Goal: Transaction & Acquisition: Purchase product/service

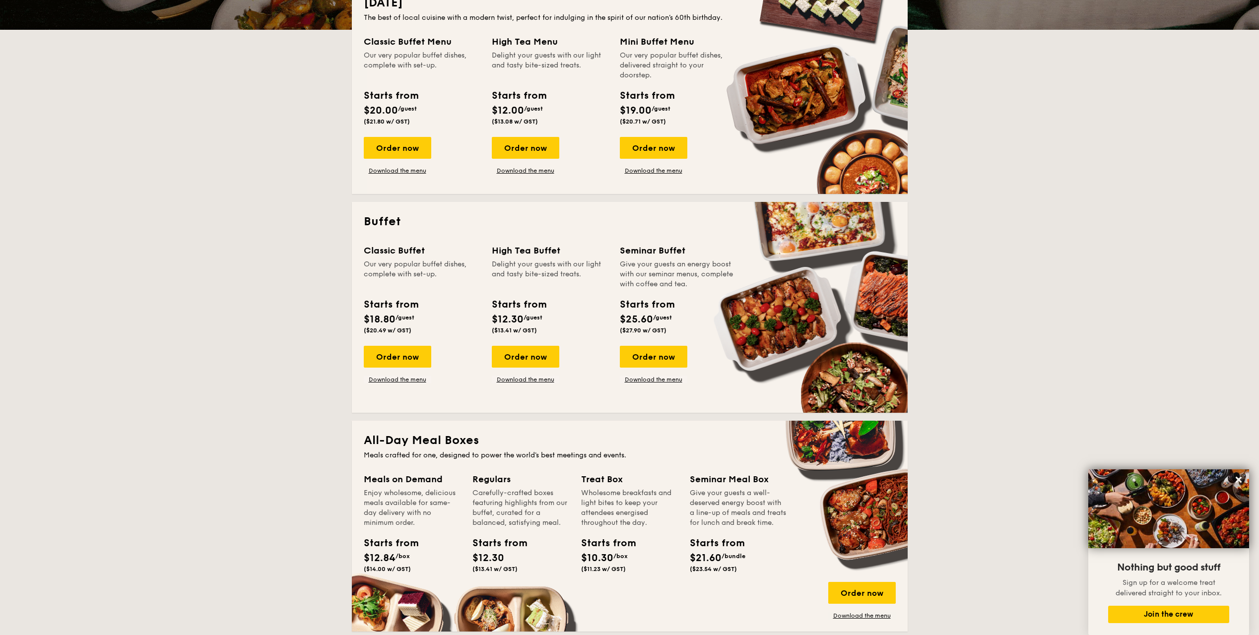
scroll to position [298, 0]
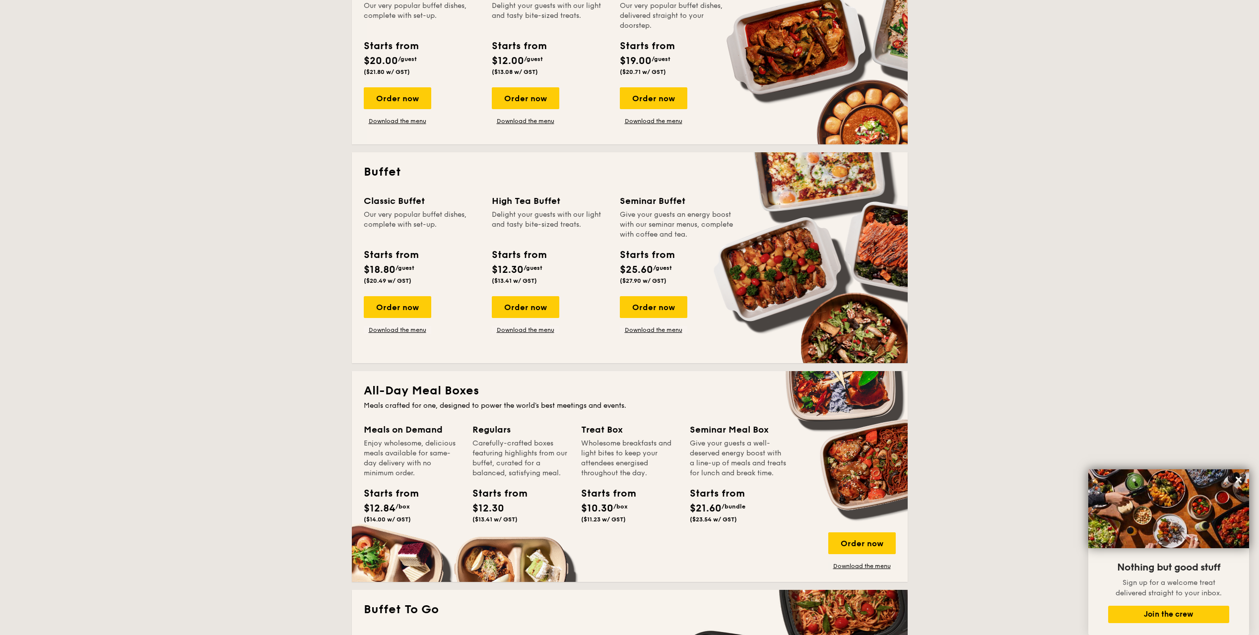
click at [387, 316] on div "Order now Download the menu" at bounding box center [397, 315] width 67 height 38
click at [379, 310] on div "Order now" at bounding box center [397, 307] width 67 height 22
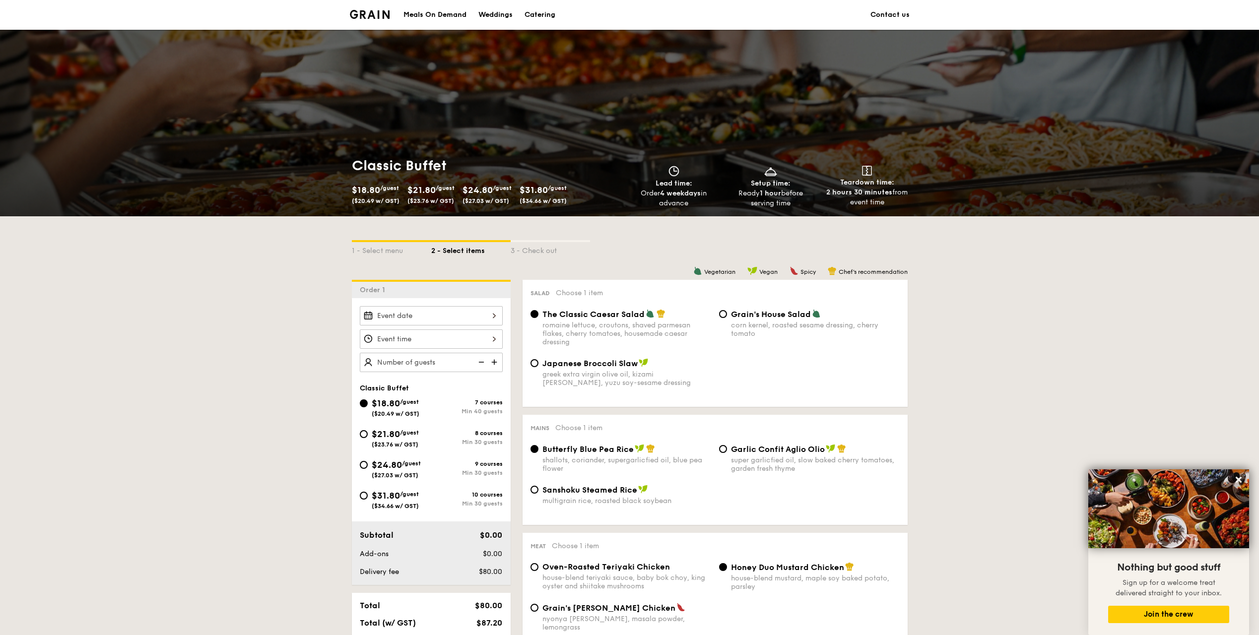
click at [487, 364] on img at bounding box center [480, 362] width 15 height 19
click at [496, 361] on img at bounding box center [495, 362] width 15 height 19
click at [487, 362] on div "45 guests" at bounding box center [431, 362] width 143 height 19
click at [485, 362] on img at bounding box center [480, 362] width 15 height 19
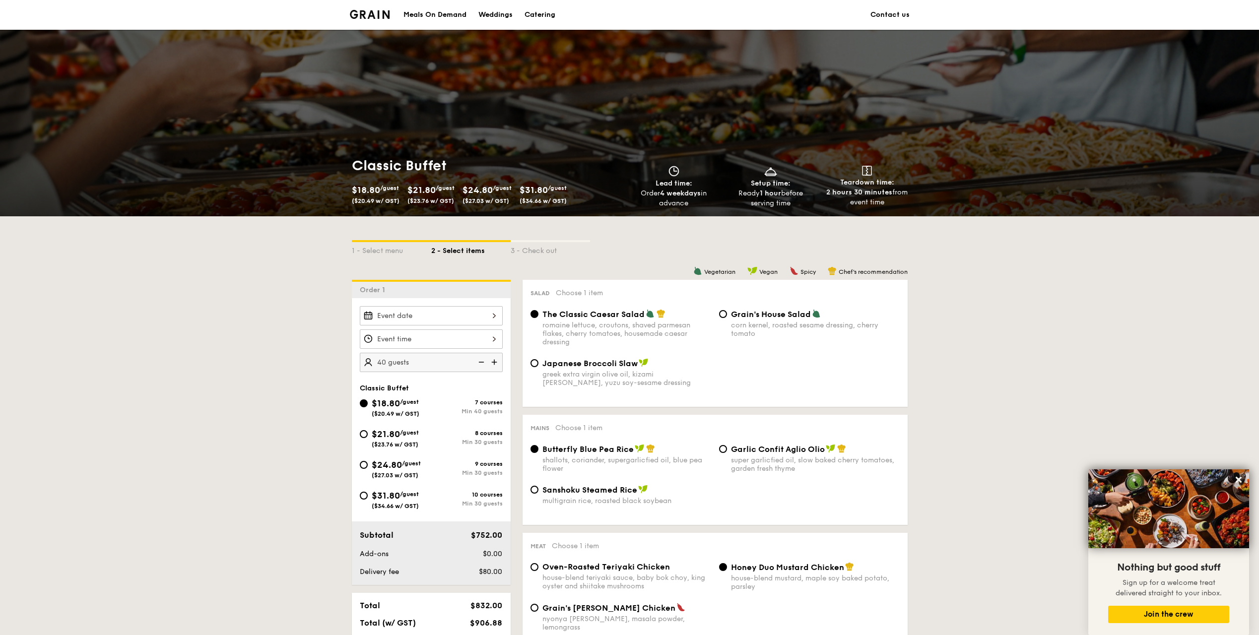
click at [485, 362] on img at bounding box center [480, 362] width 15 height 19
drag, startPoint x: 447, startPoint y: 360, endPoint x: 426, endPoint y: 357, distance: 21.1
click at [426, 357] on input "40 guests" at bounding box center [431, 362] width 143 height 19
click at [426, 357] on input "40" at bounding box center [431, 362] width 143 height 19
click at [429, 363] on input "40" at bounding box center [431, 362] width 143 height 19
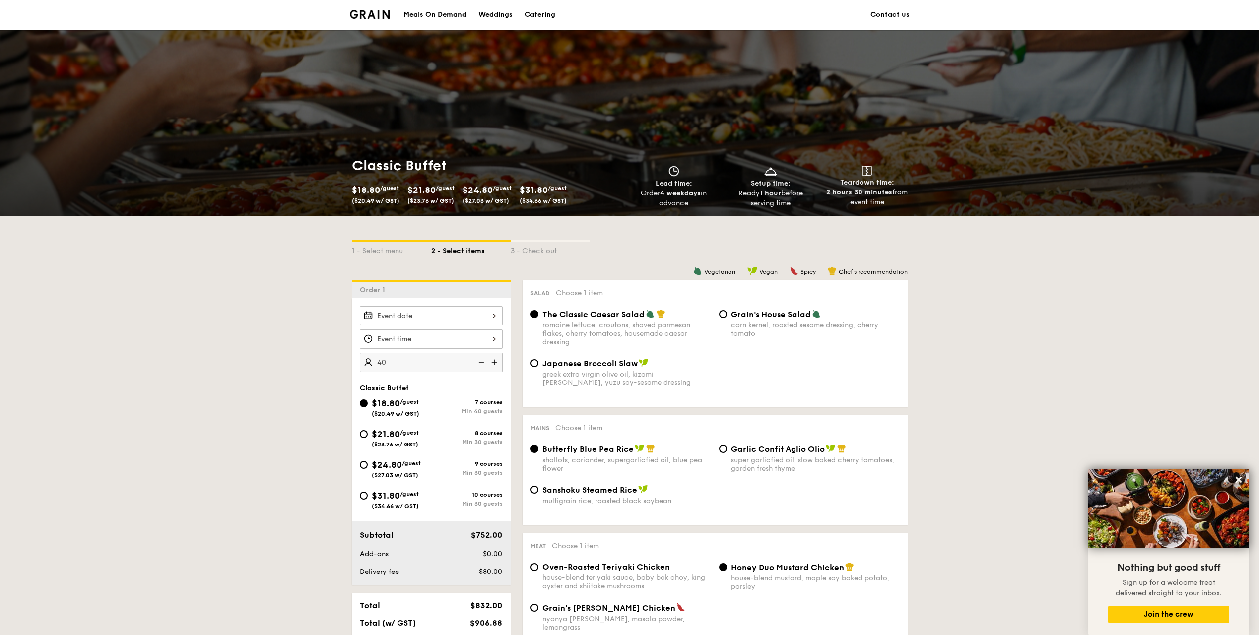
click at [474, 361] on img at bounding box center [480, 362] width 15 height 19
type input "40 guests"
click at [474, 361] on img at bounding box center [480, 362] width 15 height 19
click at [481, 362] on img at bounding box center [480, 362] width 15 height 19
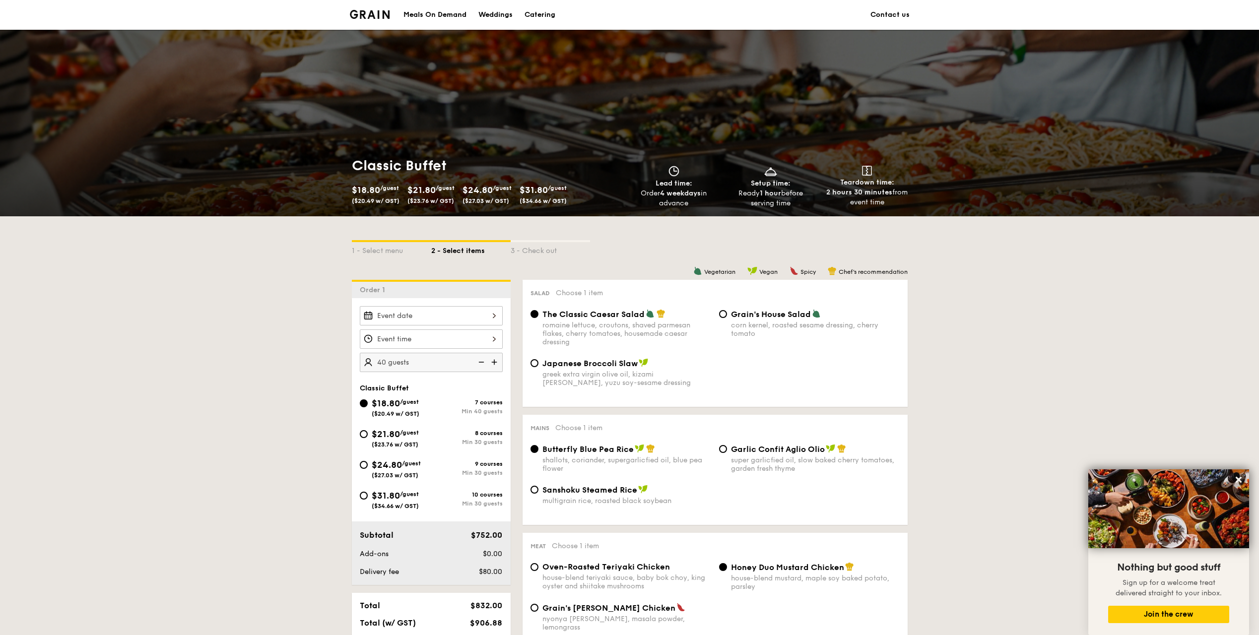
click at [481, 362] on img at bounding box center [480, 362] width 15 height 19
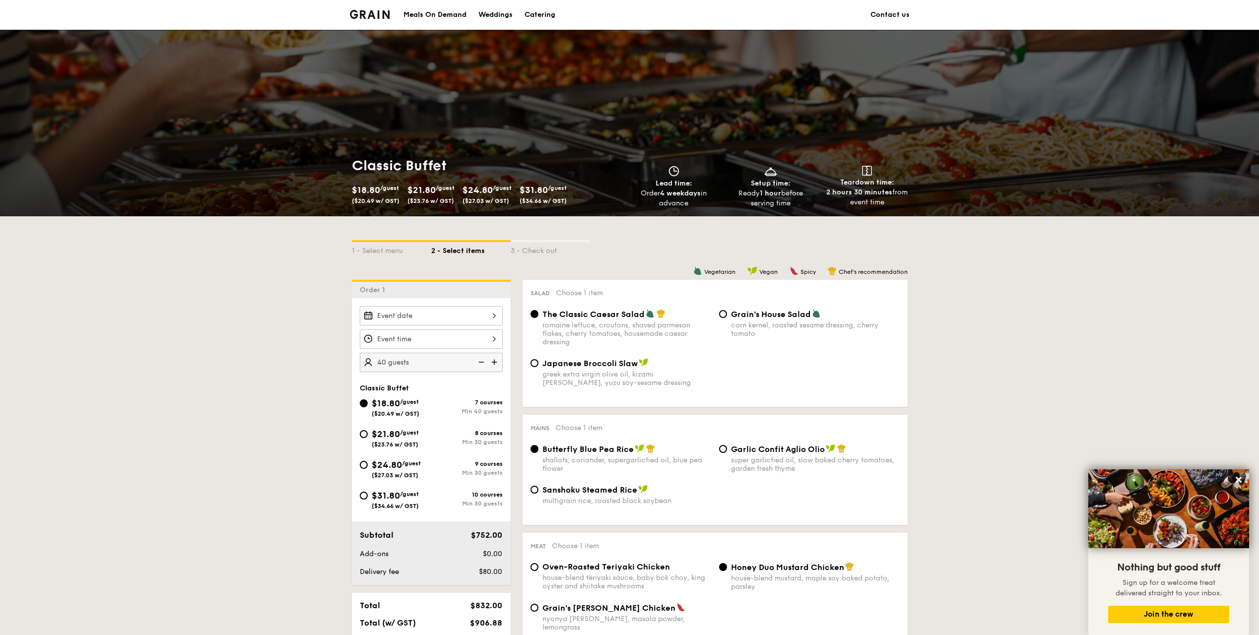
click at [481, 362] on img at bounding box center [480, 362] width 15 height 19
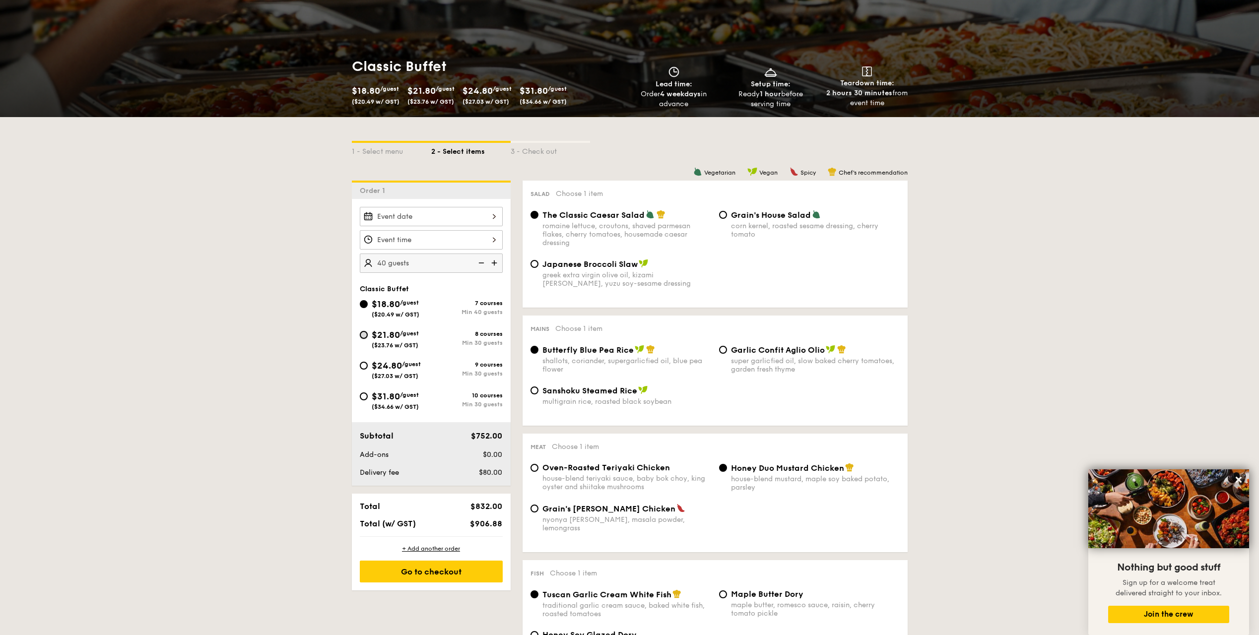
click at [361, 337] on input "$21.80 /guest ($23.76 w/ GST) 8 courses Min 30 guests" at bounding box center [364, 335] width 8 height 8
radio input "true"
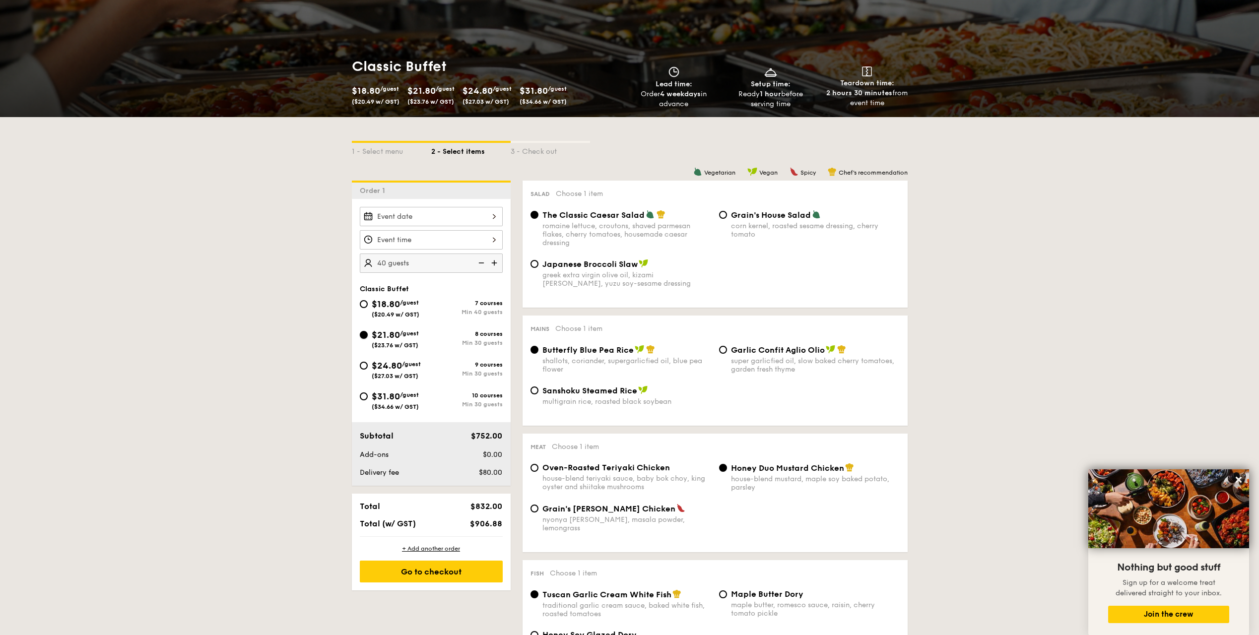
radio input "true"
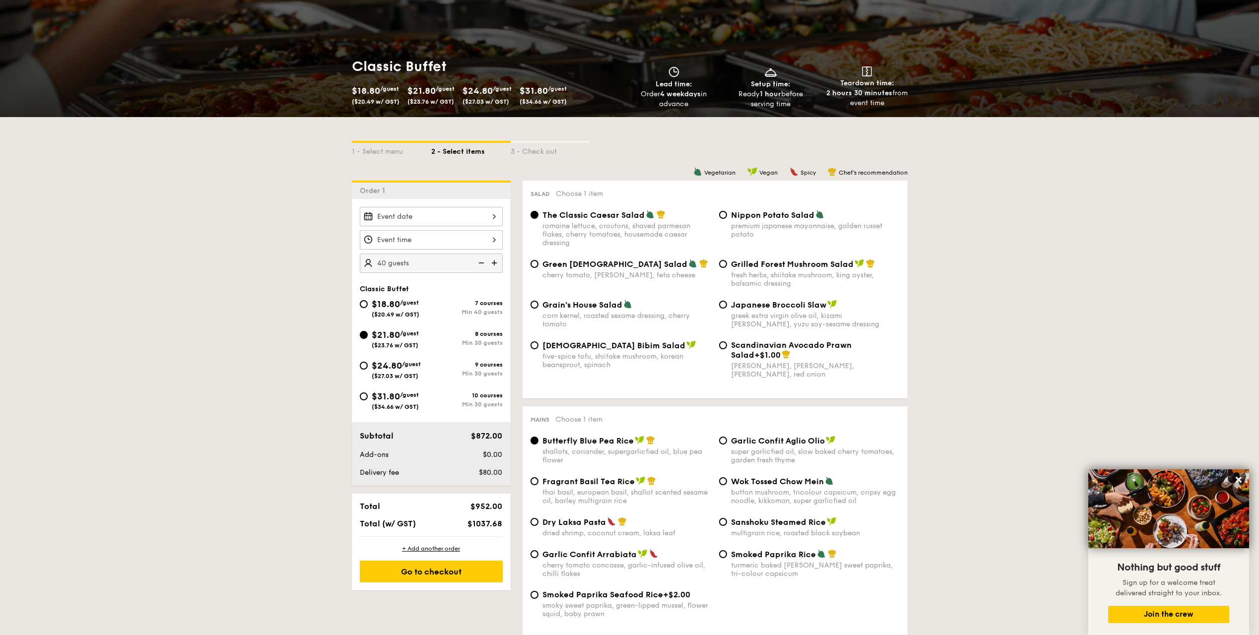
click at [364, 337] on input "$21.80 /guest ($23.76 w/ GST) 8 courses Min 30 guests" at bounding box center [364, 335] width 8 height 8
click at [361, 306] on input "$18.80 /guest ($20.49 w/ GST) 7 courses Min 40 guests" at bounding box center [364, 304] width 8 height 8
radio input "true"
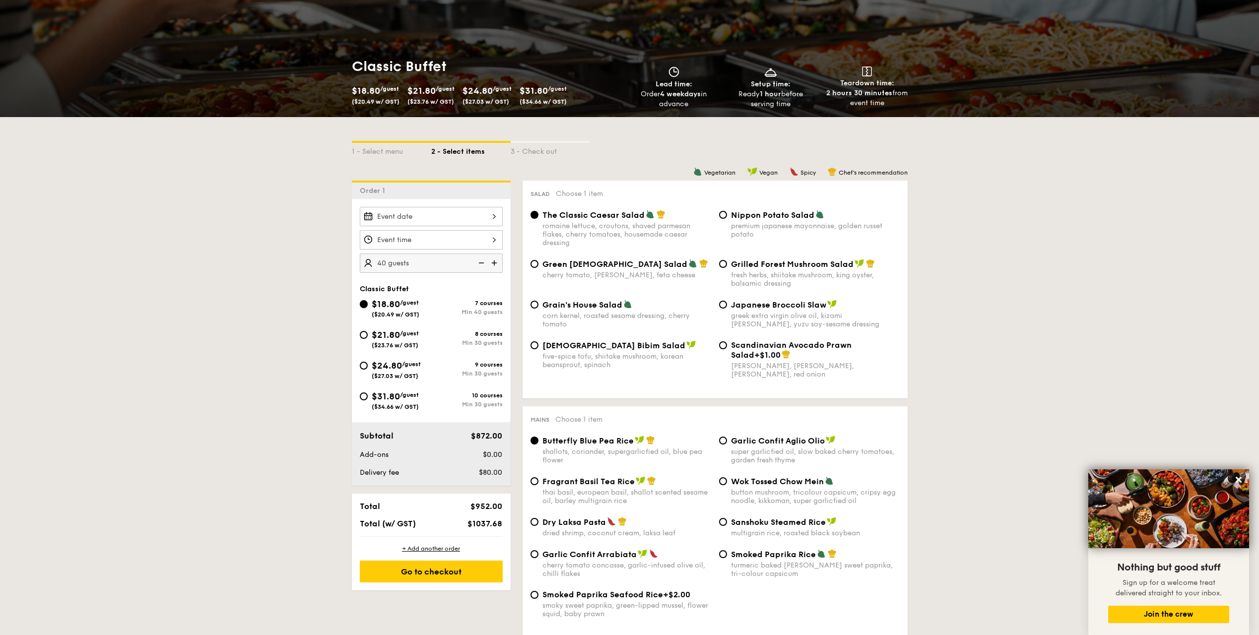
radio input "true"
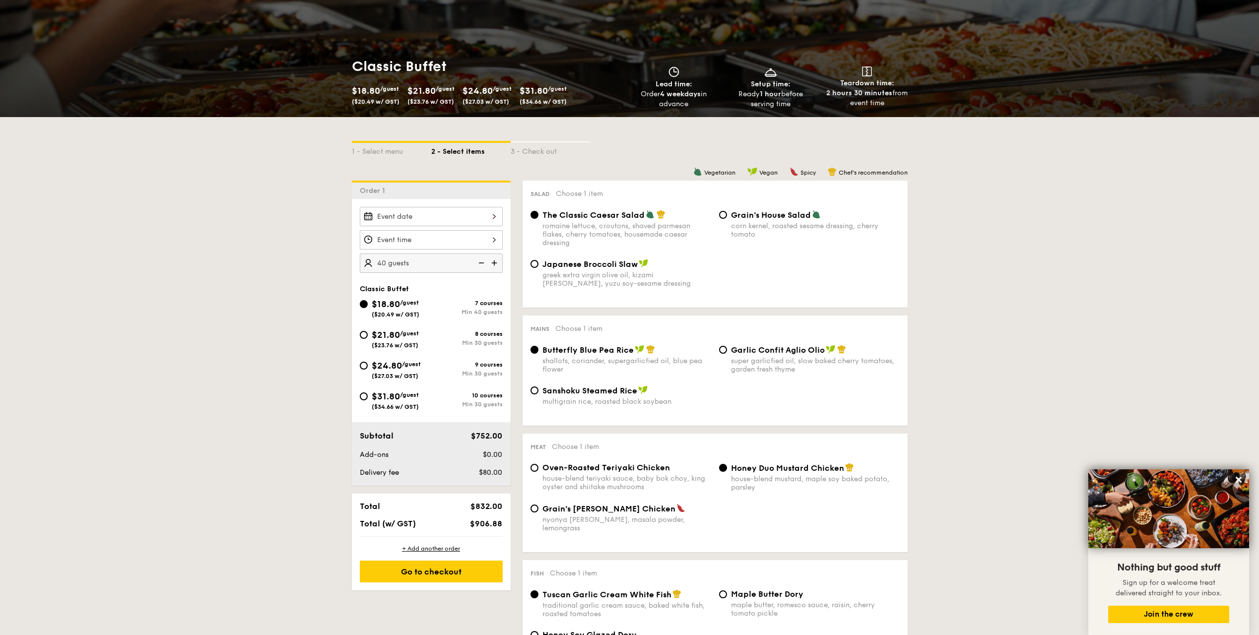
click at [480, 264] on img at bounding box center [480, 263] width 15 height 19
click at [370, 327] on div "$18.80 /guest ($20.49 w/ GST) 7 courses Min 40 guests $21.80 /guest ($23.76 w/ …" at bounding box center [431, 358] width 151 height 123
drag, startPoint x: 370, startPoint y: 327, endPoint x: 367, endPoint y: 337, distance: 10.4
click at [367, 337] on input "$21.80 /guest ($23.76 w/ GST) 8 courses Min 30 guests" at bounding box center [364, 335] width 8 height 8
radio input "true"
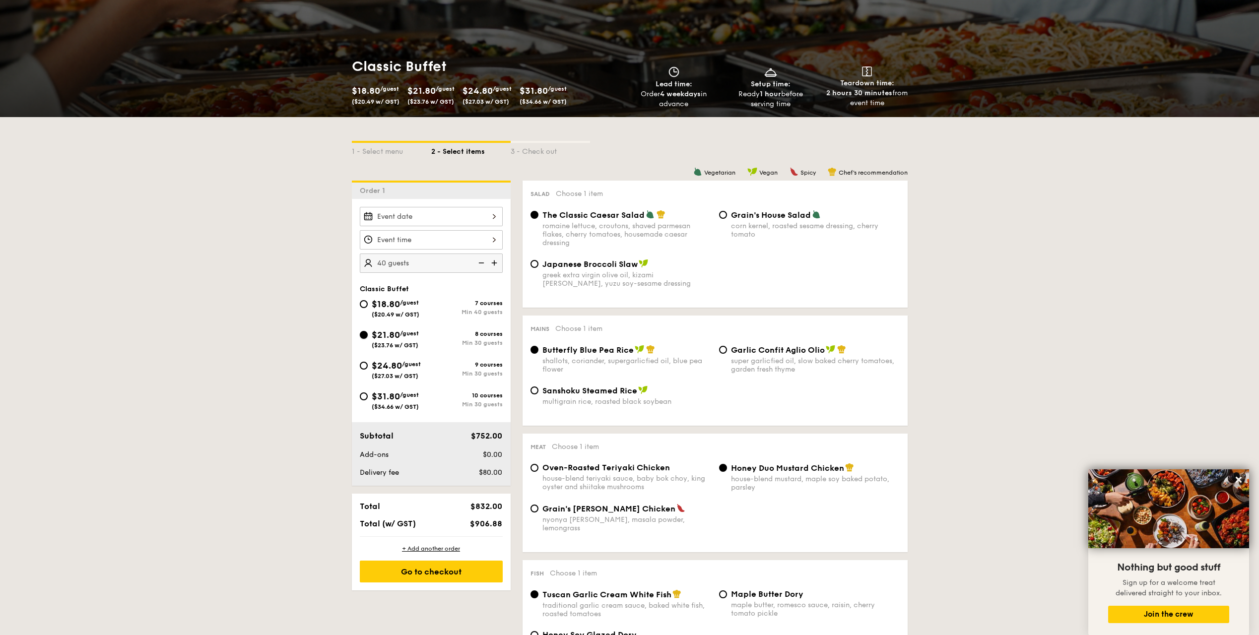
radio input "true"
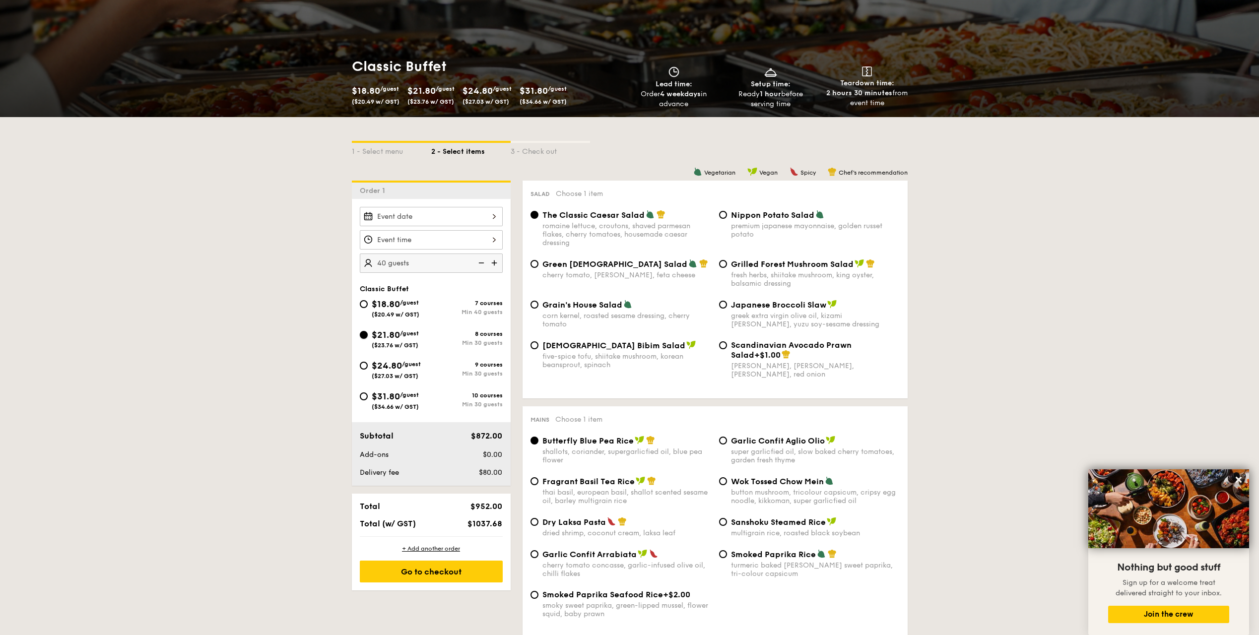
click at [365, 337] on input "$21.80 /guest ($23.76 w/ GST) 8 courses Min 30 guests" at bounding box center [364, 335] width 8 height 8
click at [415, 330] on span "/guest" at bounding box center [409, 333] width 19 height 7
click at [368, 331] on input "$21.80 /guest ($23.76 w/ GST) 8 courses Min 30 guests" at bounding box center [364, 335] width 8 height 8
click at [484, 262] on img at bounding box center [480, 263] width 15 height 19
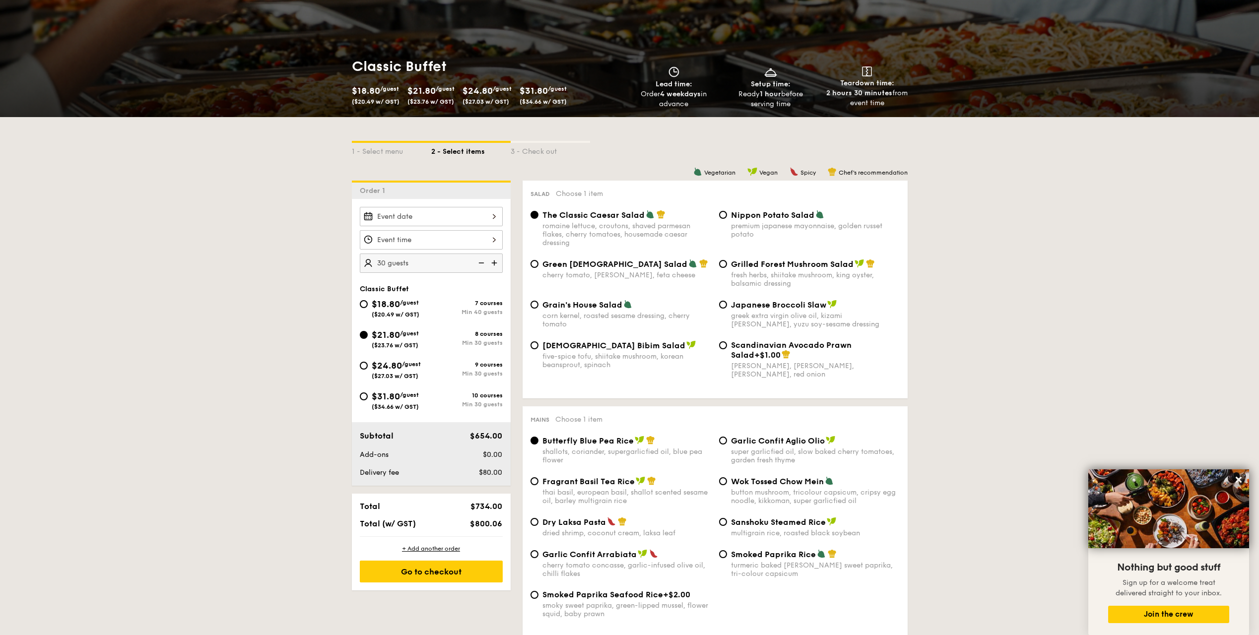
click at [484, 262] on img at bounding box center [480, 263] width 15 height 19
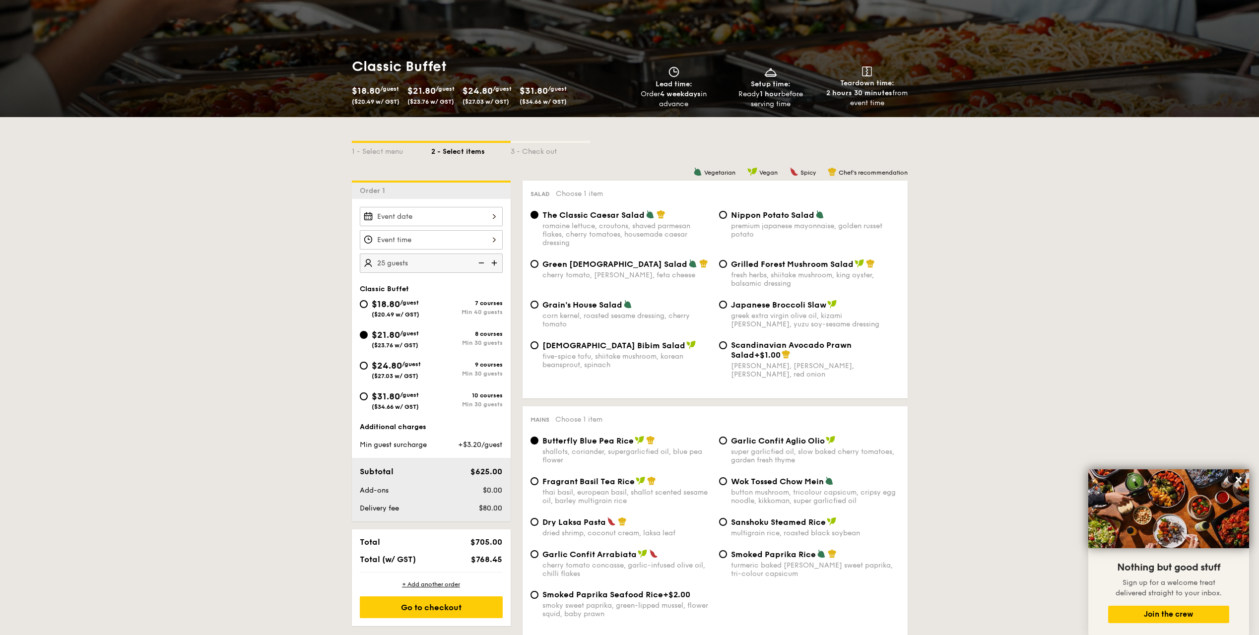
click at [484, 262] on img at bounding box center [480, 263] width 15 height 19
click at [493, 263] on img at bounding box center [495, 263] width 15 height 19
click at [482, 263] on img at bounding box center [480, 263] width 15 height 19
click at [488, 263] on img at bounding box center [495, 263] width 15 height 19
click at [480, 263] on img at bounding box center [480, 263] width 15 height 19
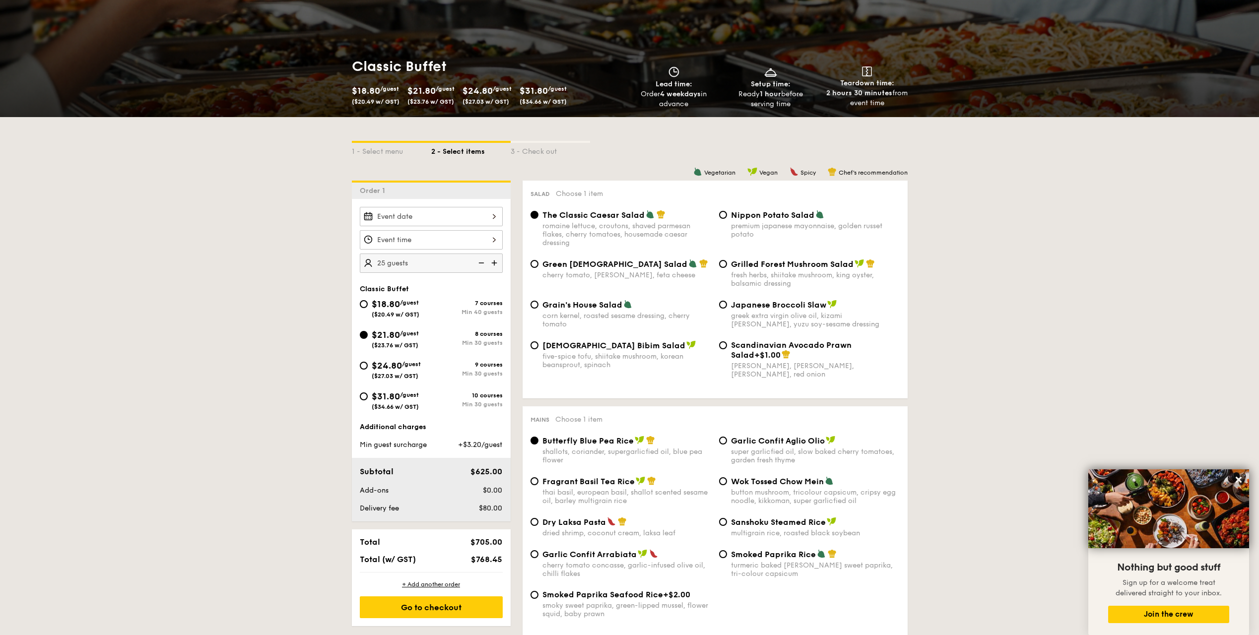
type input "20 guests"
click at [361, 302] on input "$18.80 /guest ($20.49 w/ GST) 7 courses Min 40 guests" at bounding box center [364, 304] width 8 height 8
radio input "true"
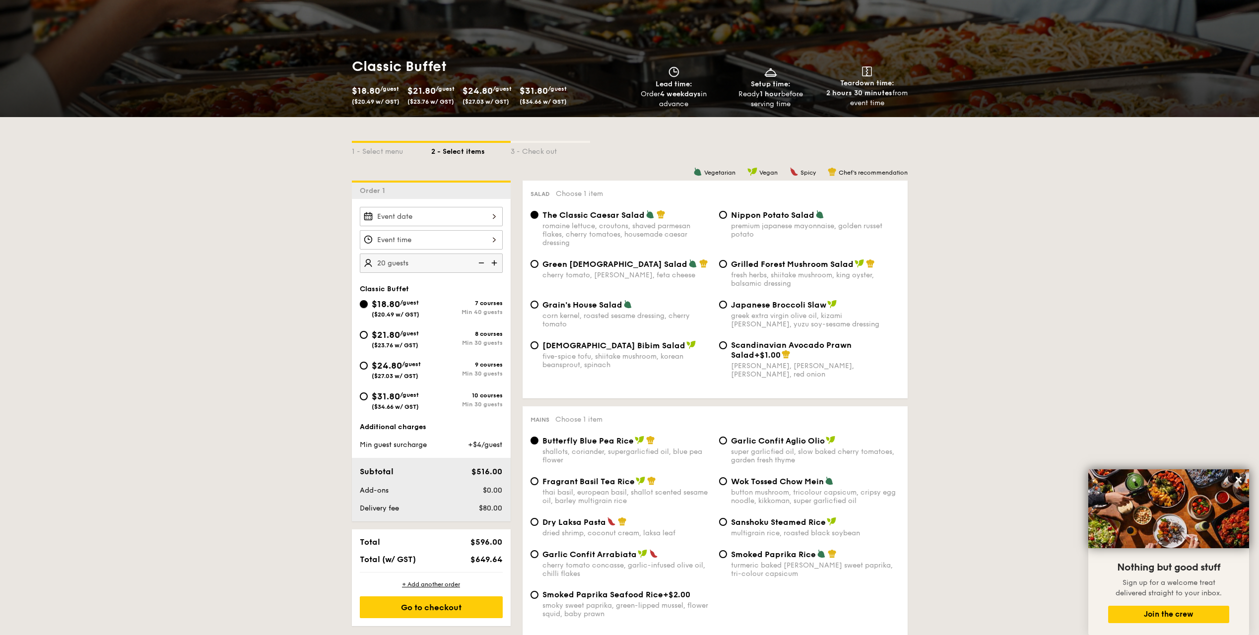
radio input "true"
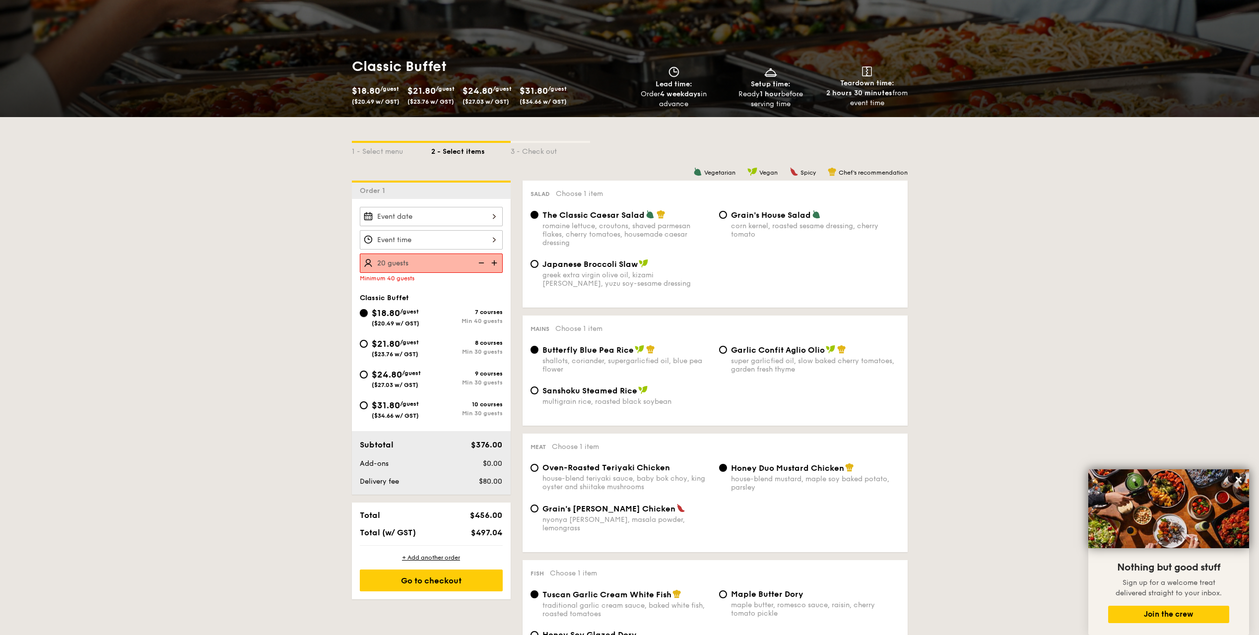
click at [363, 304] on div "Classic Buffet $18.80 /guest ($20.49 w/ GST) 7 courses Min 40 guests $21.80 /gu…" at bounding box center [431, 361] width 143 height 135
click at [367, 344] on input "$21.80 /guest ($23.76 w/ GST) 8 courses Min 30 guests" at bounding box center [364, 344] width 8 height 8
radio input "true"
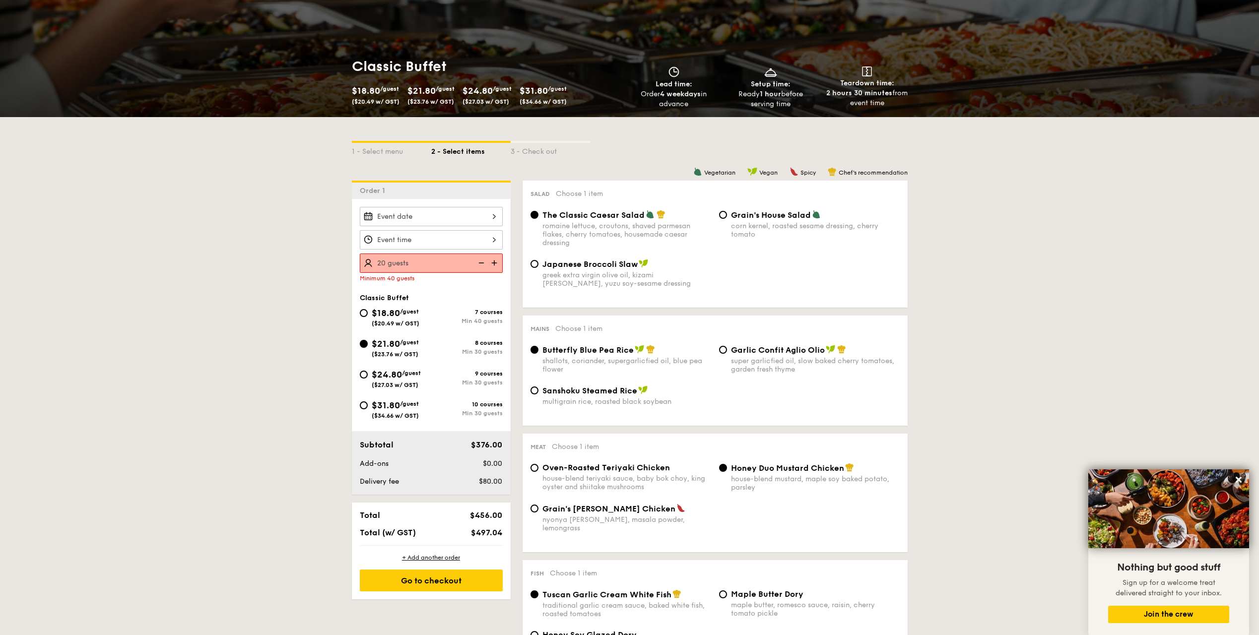
radio input "true"
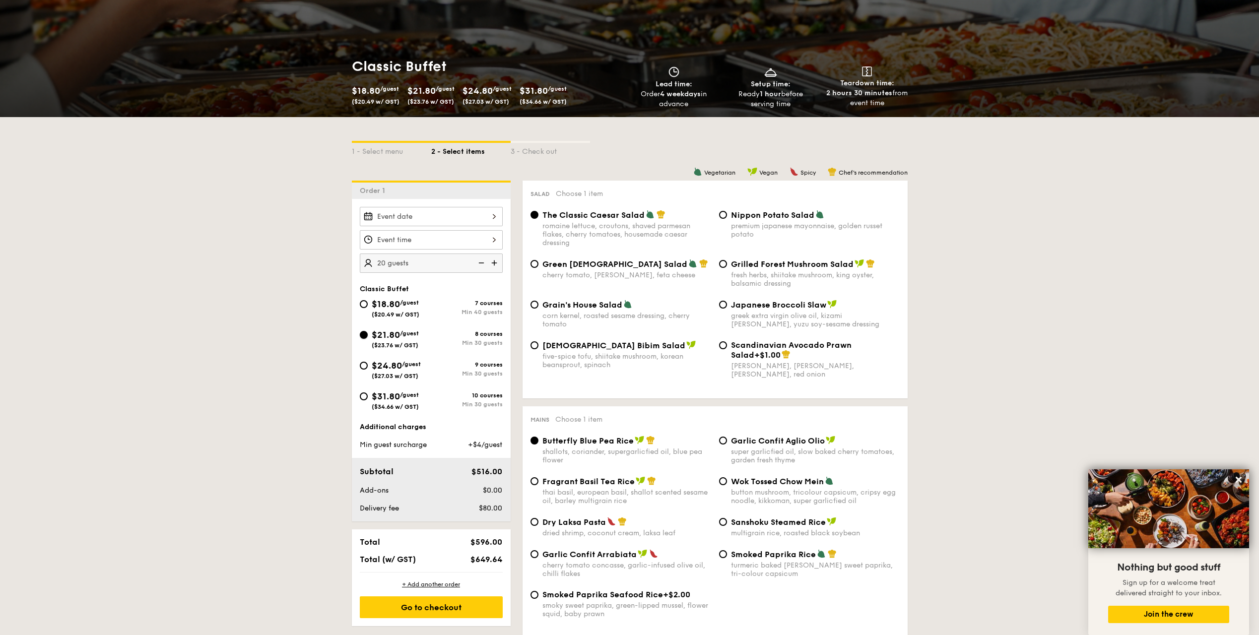
click at [363, 335] on input "$21.80 /guest ($23.76 w/ GST) 8 courses Min 30 guests" at bounding box center [364, 335] width 8 height 8
click at [495, 263] on img at bounding box center [495, 263] width 15 height 19
click at [481, 262] on img at bounding box center [480, 263] width 15 height 19
click at [494, 263] on img at bounding box center [495, 263] width 15 height 19
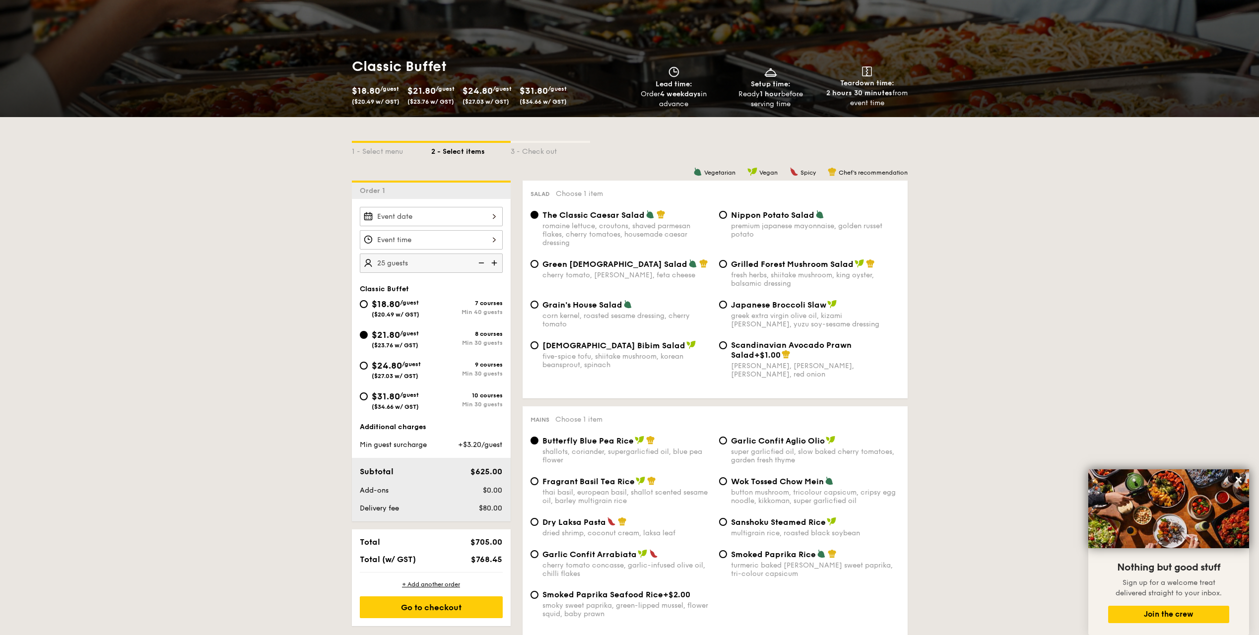
click at [494, 263] on img at bounding box center [495, 263] width 15 height 19
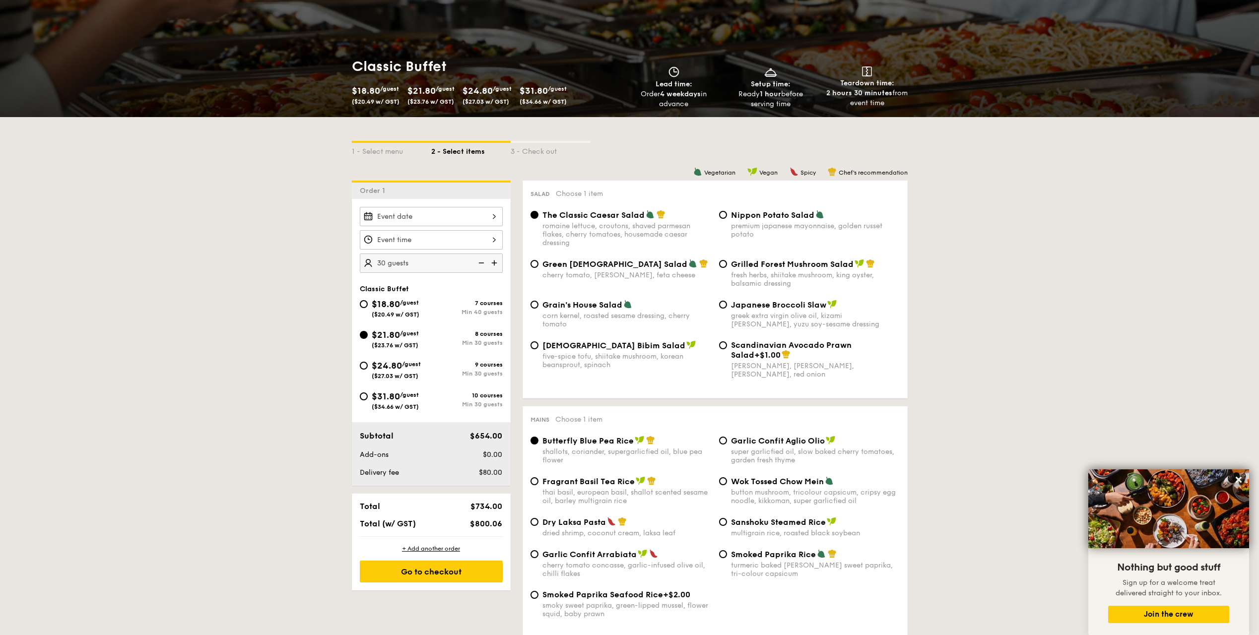
click at [483, 263] on img at bounding box center [480, 263] width 15 height 19
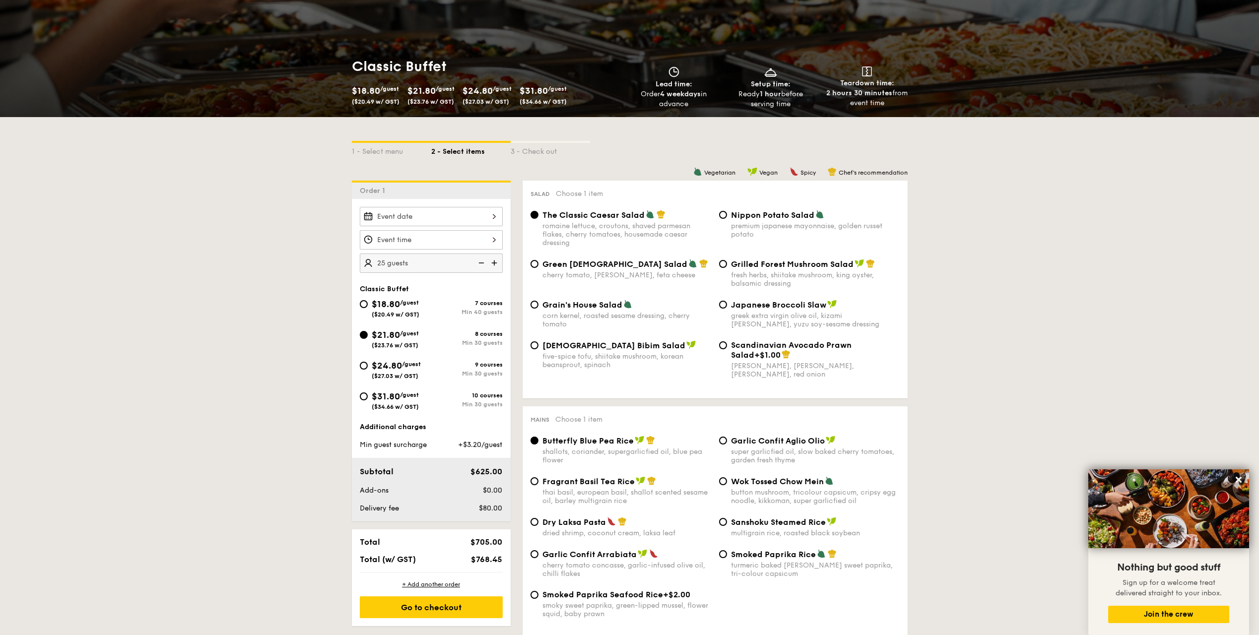
click at [483, 263] on img at bounding box center [480, 263] width 15 height 19
click at [490, 266] on img at bounding box center [495, 263] width 15 height 19
click at [481, 263] on img at bounding box center [480, 263] width 15 height 19
click at [496, 264] on img at bounding box center [495, 263] width 15 height 19
click at [475, 264] on img at bounding box center [480, 263] width 15 height 19
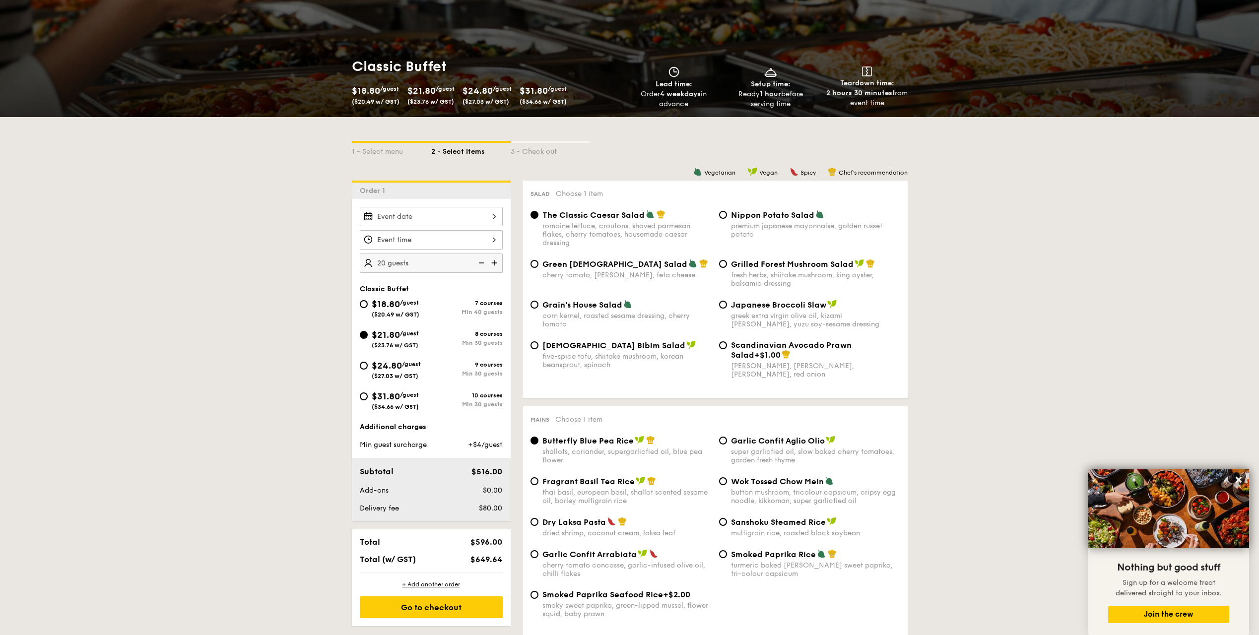
click at [489, 264] on img at bounding box center [495, 263] width 15 height 19
type input "25 guests"
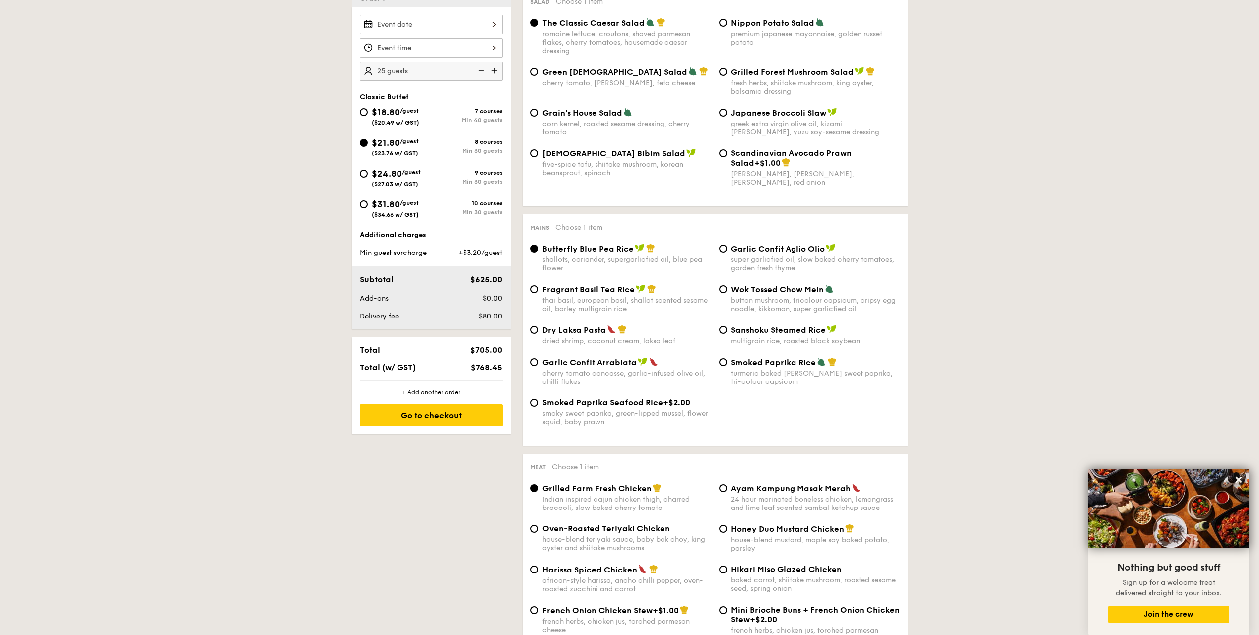
scroll to position [347, 0]
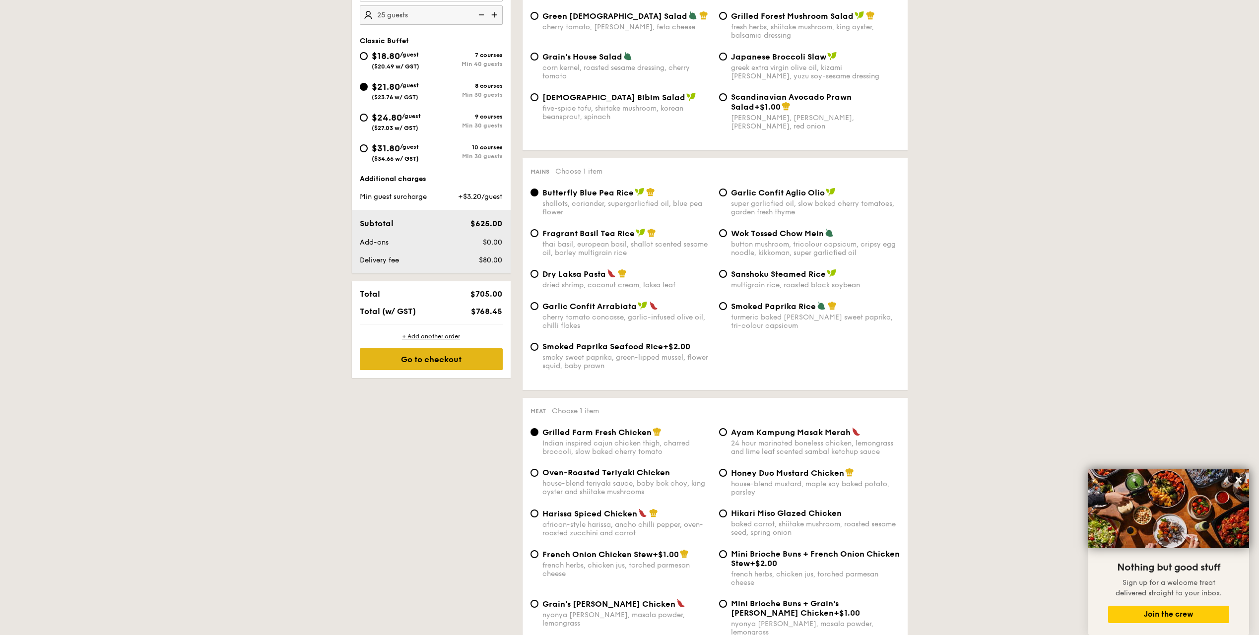
click at [457, 357] on div "Go to checkout" at bounding box center [431, 359] width 143 height 22
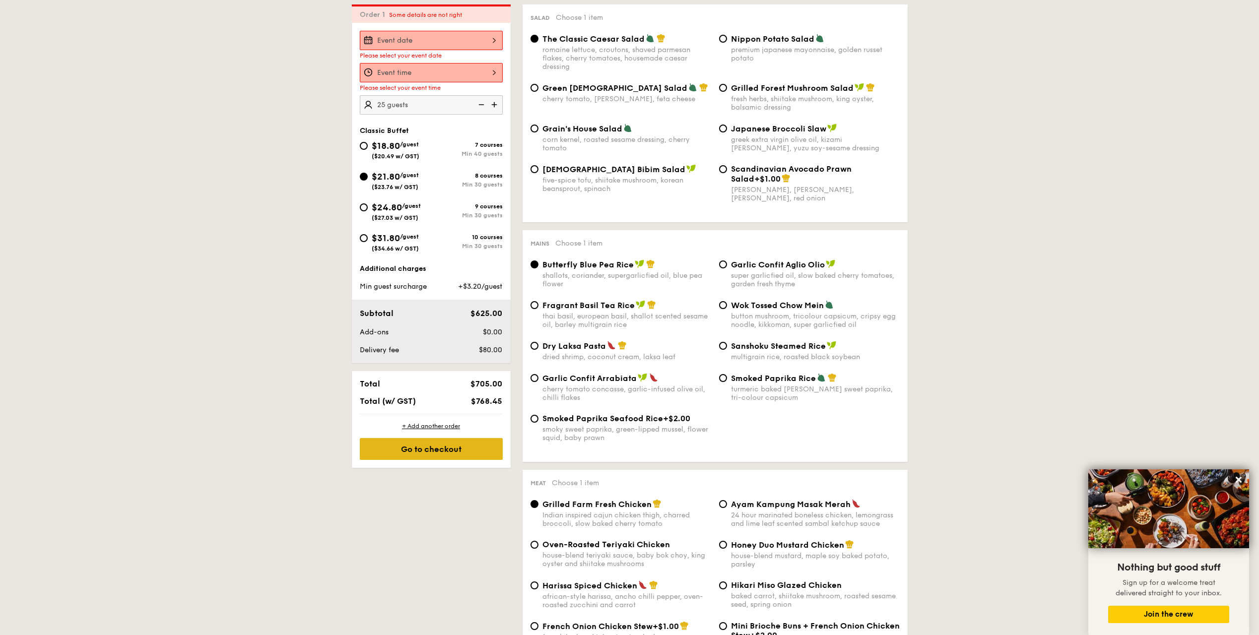
scroll to position [265, 0]
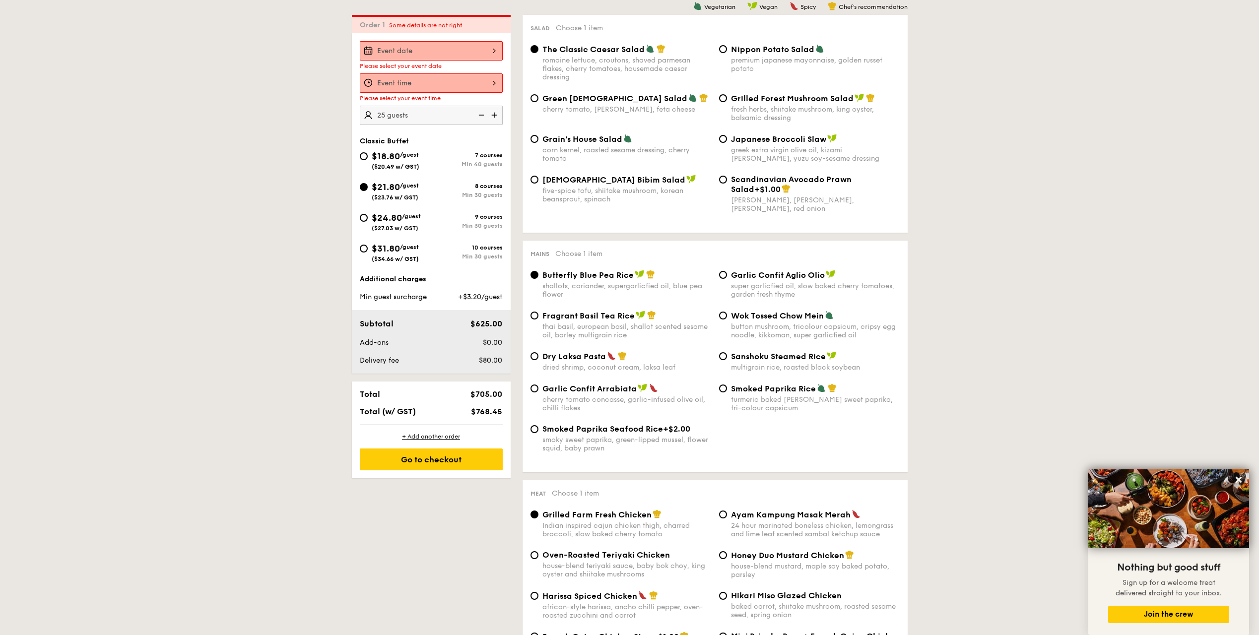
click at [429, 57] on input "Smoked Mesquite Whole Chicken brined in our in-house blend of herbs and spices,…" at bounding box center [431, 50] width 143 height 19
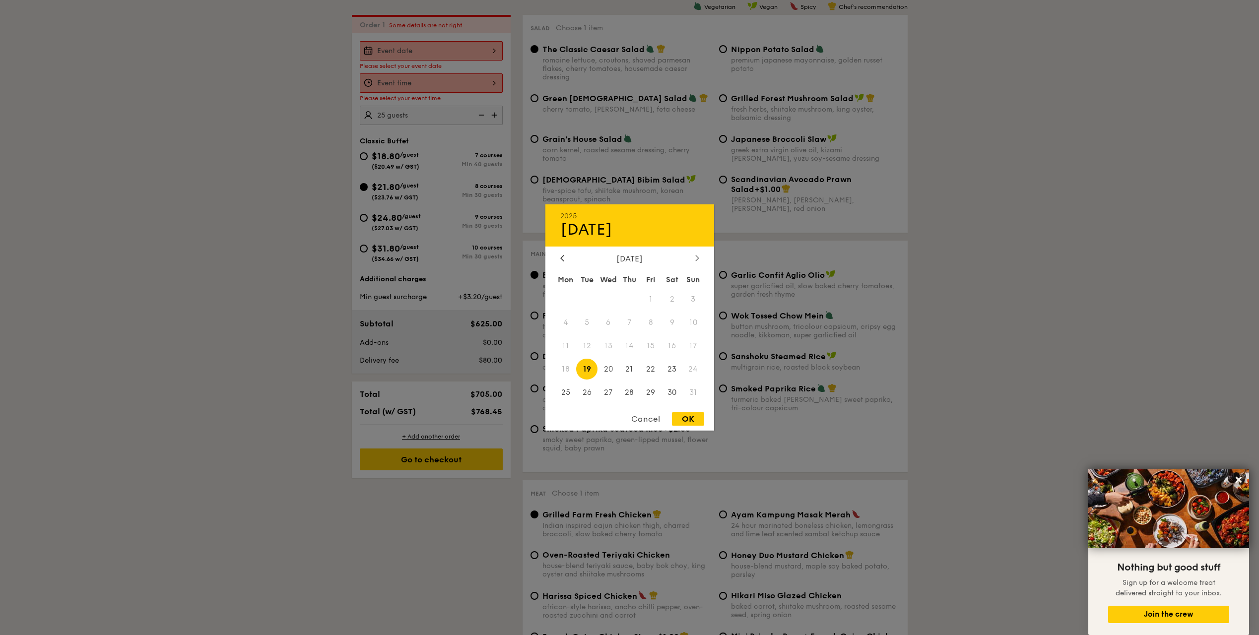
click at [693, 260] on div at bounding box center [697, 258] width 9 height 9
click at [694, 255] on div at bounding box center [697, 258] width 9 height 9
click at [563, 326] on span "6" at bounding box center [565, 322] width 21 height 21
click at [690, 421] on div "OK" at bounding box center [688, 418] width 32 height 13
type input "[DATE]"
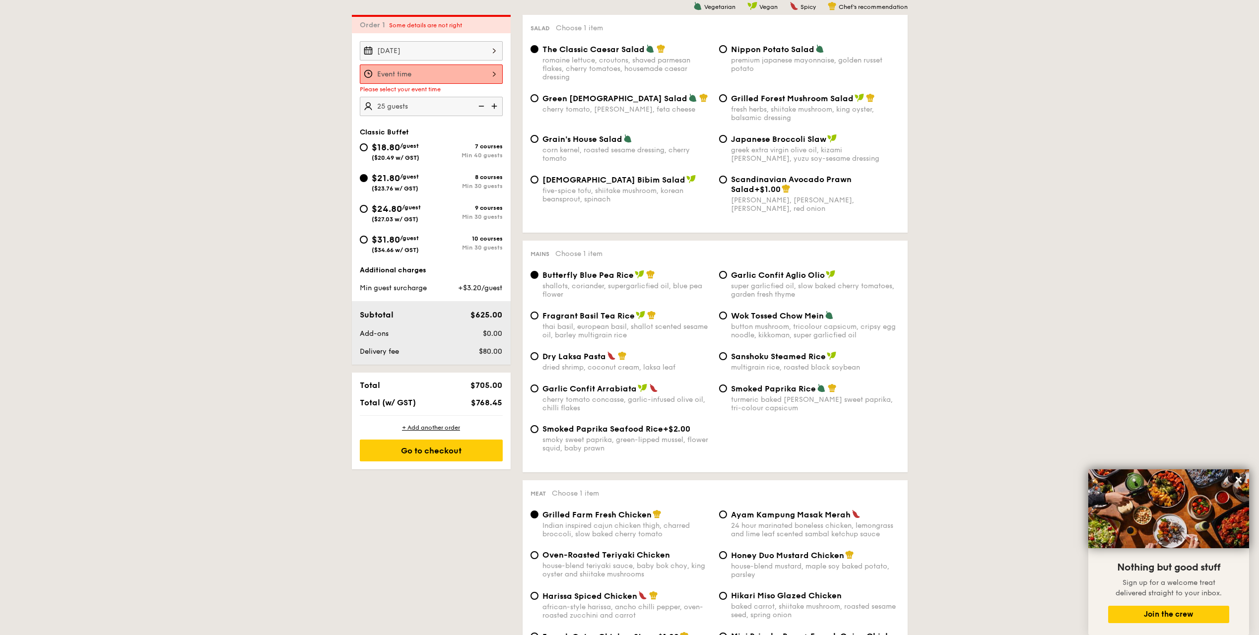
click at [446, 77] on input "Smoked Mesquite Whole Chicken brined in our in-house blend of herbs and spices,…" at bounding box center [431, 74] width 143 height 19
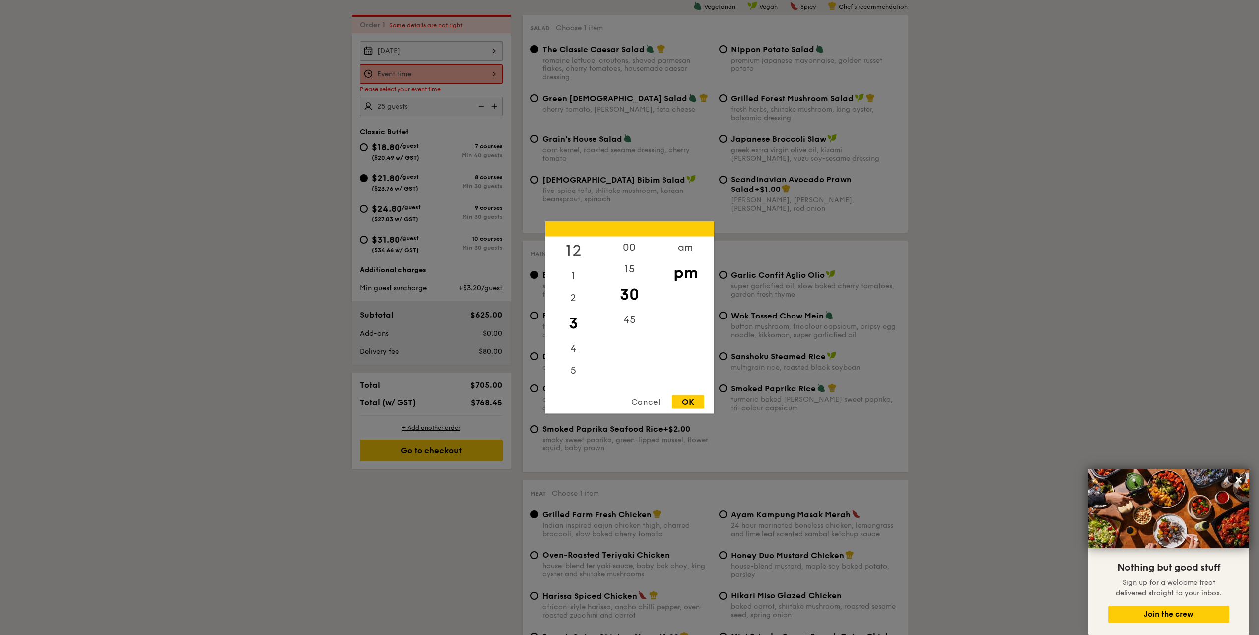
click at [570, 256] on div "12" at bounding box center [573, 251] width 56 height 29
click at [620, 316] on div "45" at bounding box center [629, 323] width 56 height 29
click at [685, 399] on div "OK" at bounding box center [688, 401] width 32 height 13
type input "12:45PM"
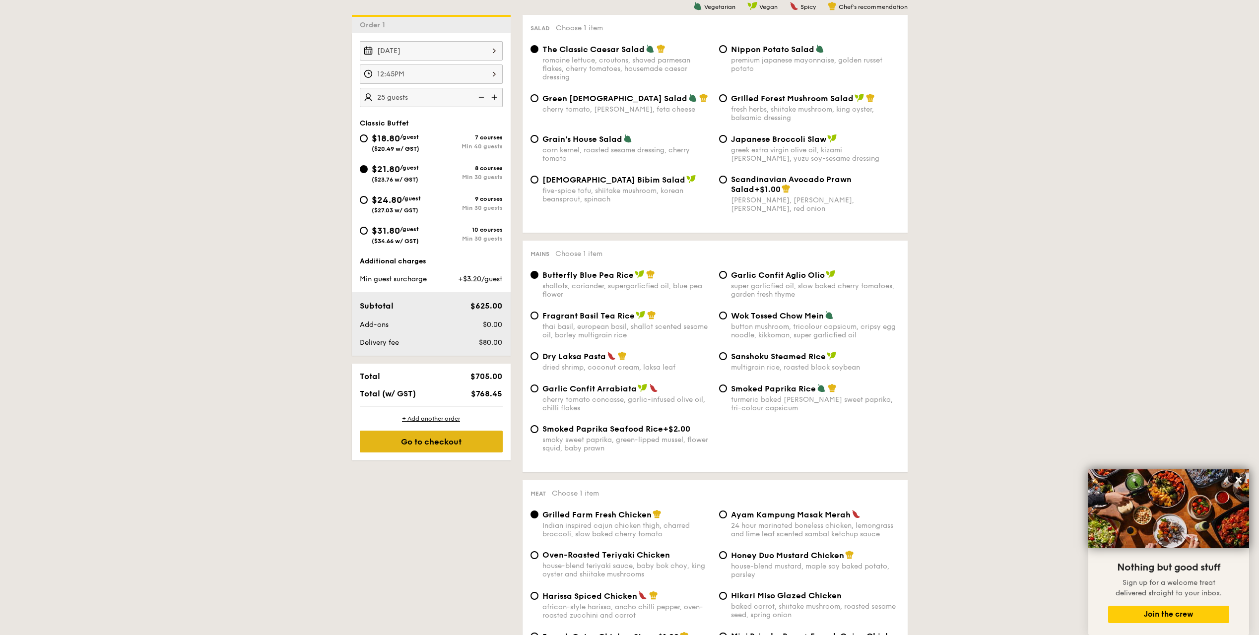
drag, startPoint x: 481, startPoint y: 450, endPoint x: 477, endPoint y: 446, distance: 6.0
click at [477, 446] on div "Go to checkout" at bounding box center [431, 442] width 143 height 22
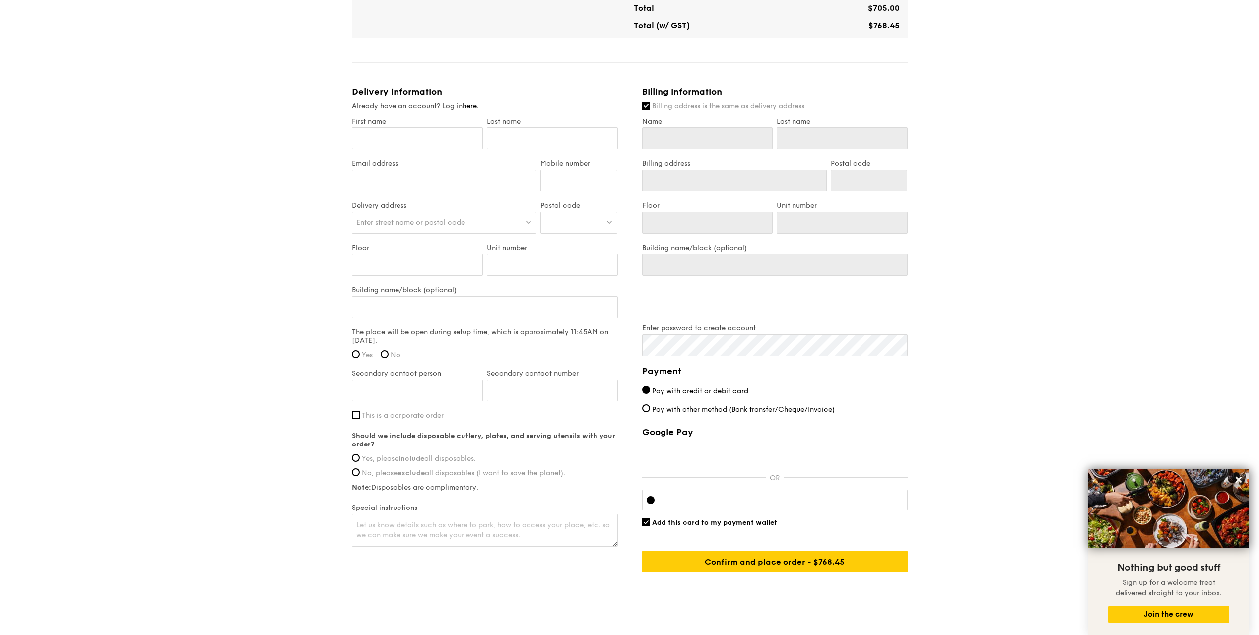
scroll to position [534, 0]
